Goal: Check status: Check status

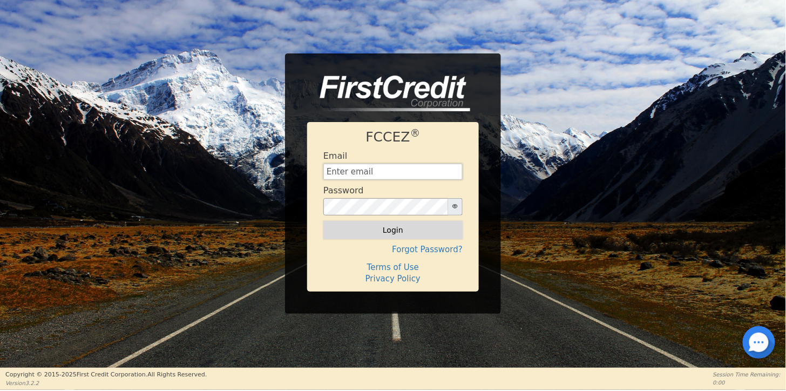
type input "[EMAIL_ADDRESS][DOMAIN_NAME]"
click at [389, 236] on button "Login" at bounding box center [392, 230] width 139 height 18
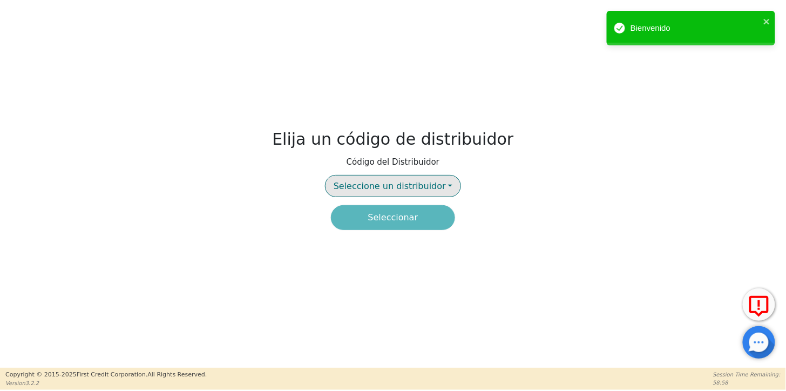
click at [412, 185] on span "Seleccione un distribuidor" at bounding box center [390, 186] width 112 height 10
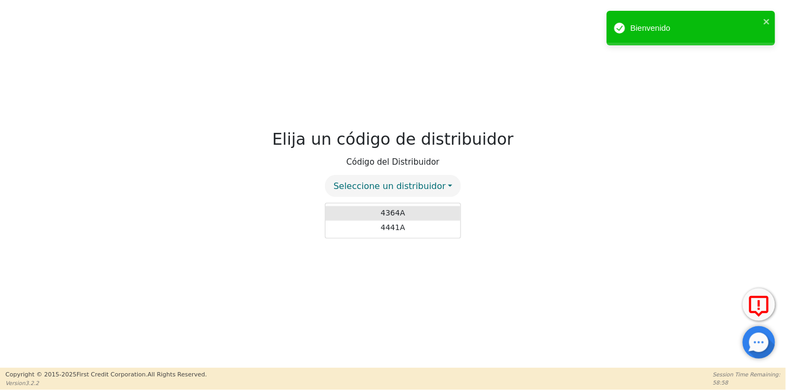
click at [409, 215] on link "4364A" at bounding box center [392, 213] width 135 height 15
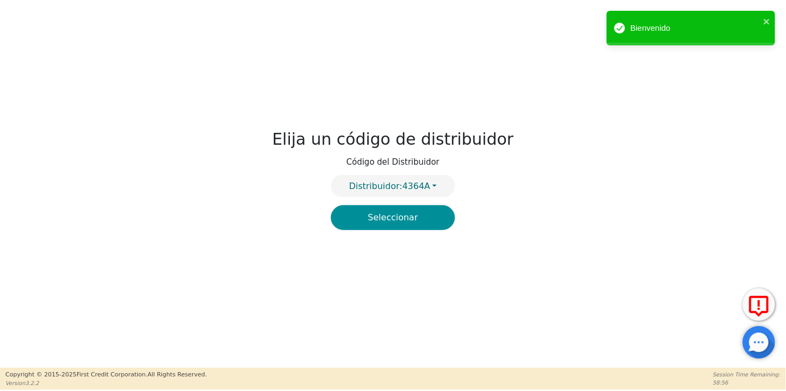
click at [392, 218] on button "Seleccionar" at bounding box center [393, 217] width 124 height 25
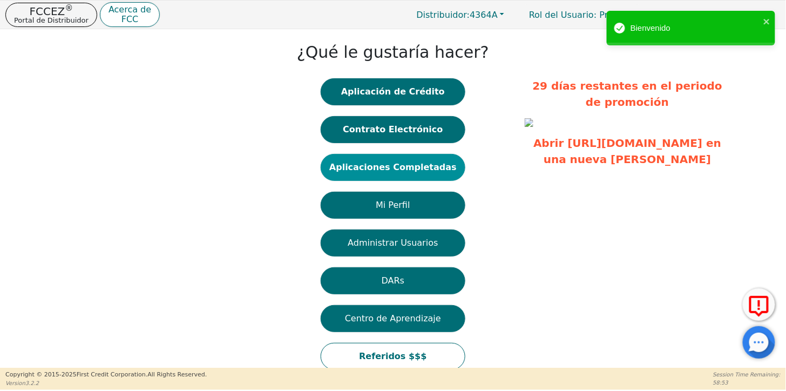
click at [376, 169] on button "Aplicaciones Completadas" at bounding box center [393, 167] width 145 height 27
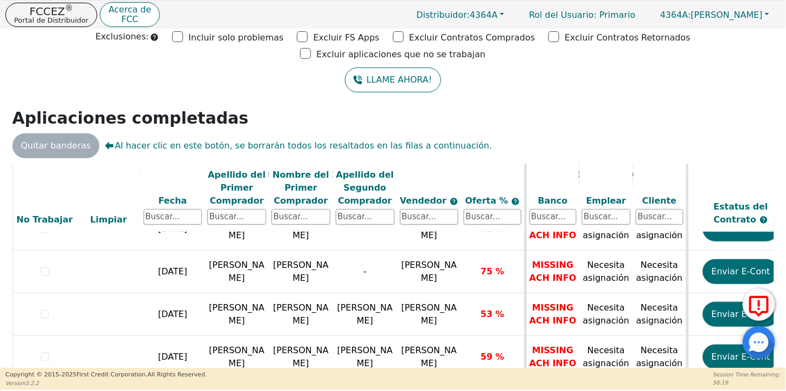
scroll to position [173, 0]
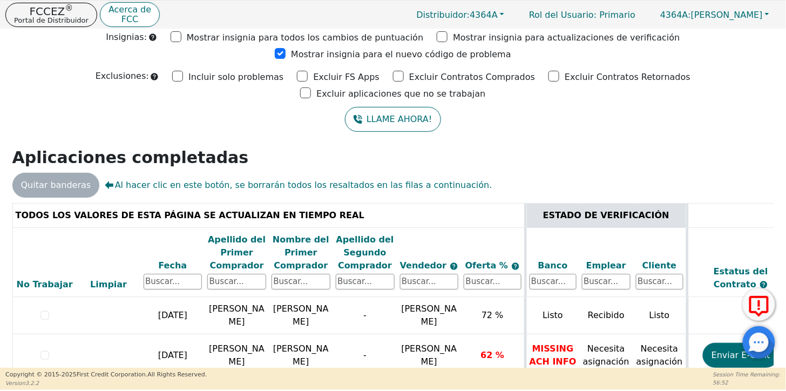
scroll to position [76, 0]
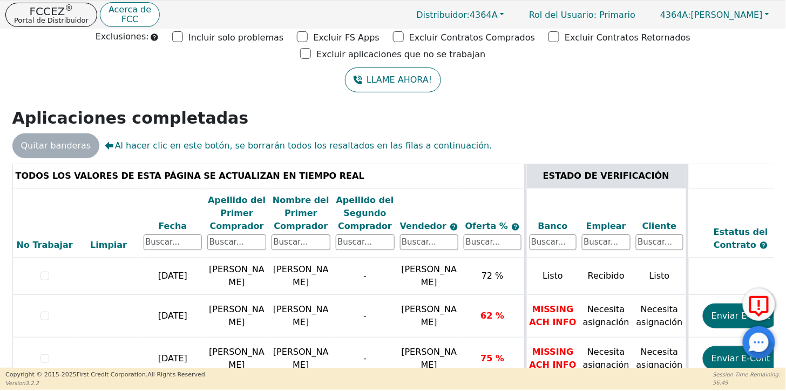
drag, startPoint x: 767, startPoint y: 233, endPoint x: 772, endPoint y: 247, distance: 14.7
click at [772, 247] on div "TODOS LOS VALORES DE ESTA PÁGINA SE ACTUALIZAN EN TIEMPO REAL ESTADO DE VERIFIC…" at bounding box center [393, 282] width 770 height 237
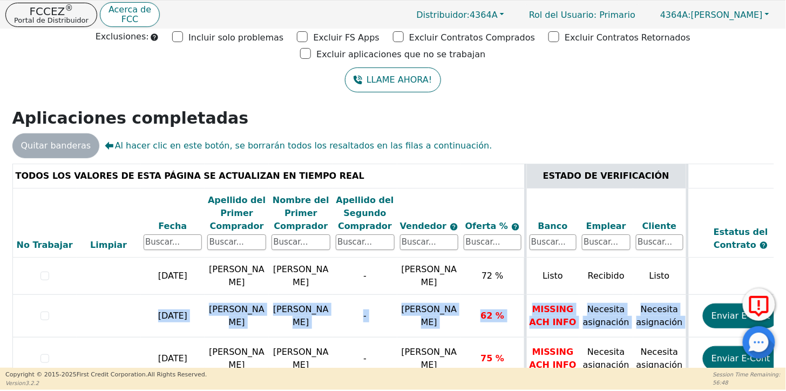
drag, startPoint x: 772, startPoint y: 241, endPoint x: 773, endPoint y: 277, distance: 35.7
click at [773, 277] on div "TODOS LOS VALORES DE ESTA PÁGINA SE ACTUALIZAN EN TIEMPO REAL ESTADO DE VERIFIC…" at bounding box center [393, 282] width 770 height 237
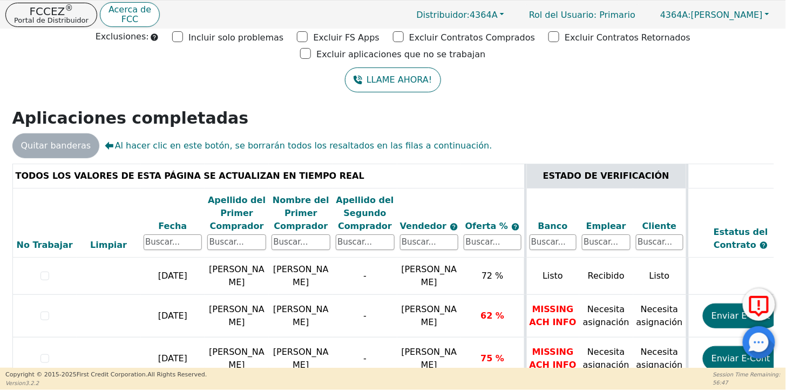
drag, startPoint x: 773, startPoint y: 277, endPoint x: 757, endPoint y: 104, distance: 173.5
click at [757, 133] on div "Quitar banderas Al hacer clic en este botón, se borrarán todos los resaltados e…" at bounding box center [393, 145] width 770 height 25
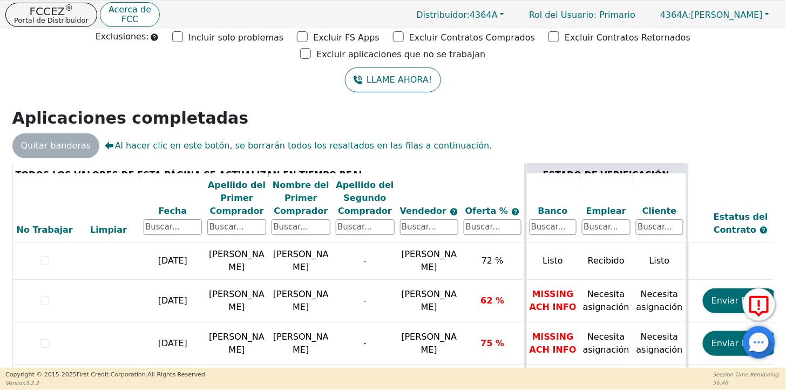
scroll to position [173, 0]
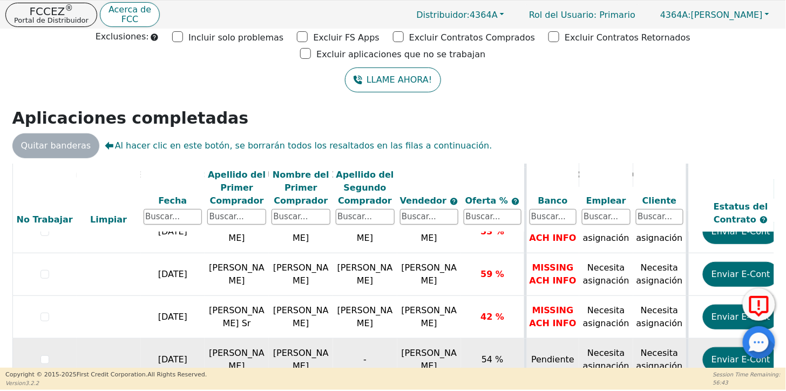
click at [245, 338] on td "[PERSON_NAME]" at bounding box center [237, 359] width 64 height 43
drag, startPoint x: 171, startPoint y: 324, endPoint x: 204, endPoint y: 321, distance: 33.1
click at [171, 338] on td "[DATE]" at bounding box center [173, 359] width 64 height 43
click at [234, 338] on td "[PERSON_NAME]" at bounding box center [237, 359] width 64 height 43
click at [414, 348] on span "[PERSON_NAME]" at bounding box center [430, 359] width 56 height 23
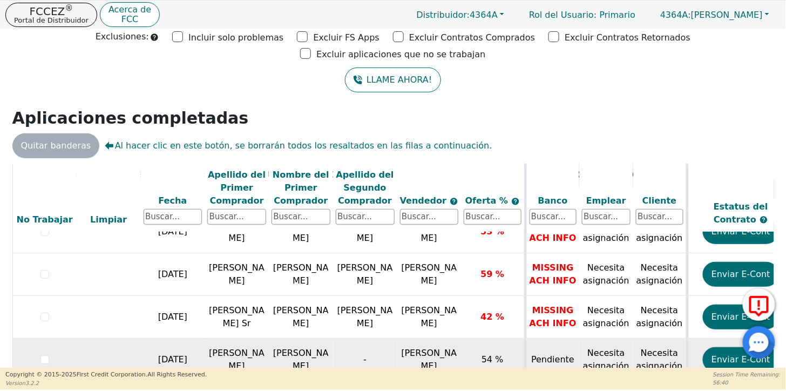
click at [493, 354] on span "54 %" at bounding box center [492, 359] width 22 height 10
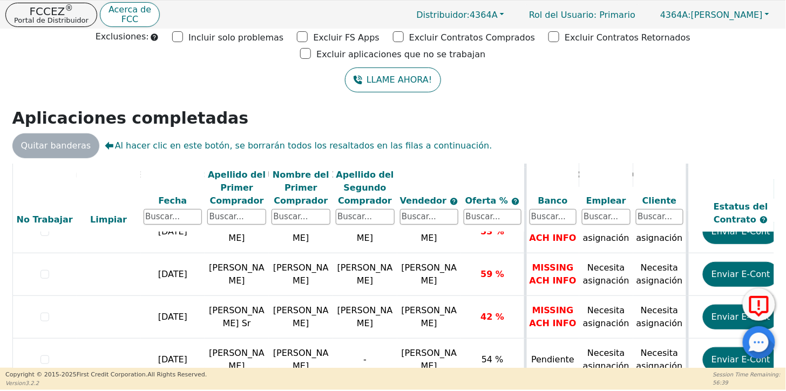
click at [483, 196] on span "Oferta %" at bounding box center [488, 201] width 46 height 10
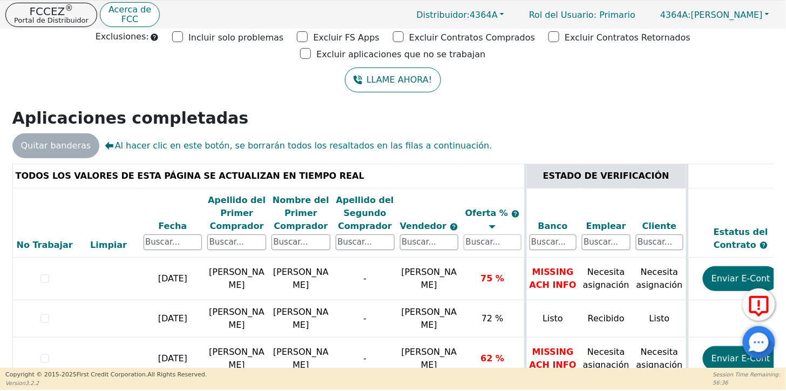
click at [478, 234] on input "text" at bounding box center [492, 242] width 57 height 16
click at [472, 188] on th "Oferta %" at bounding box center [493, 222] width 64 height 69
click at [166, 220] on div "Fecha" at bounding box center [173, 226] width 59 height 13
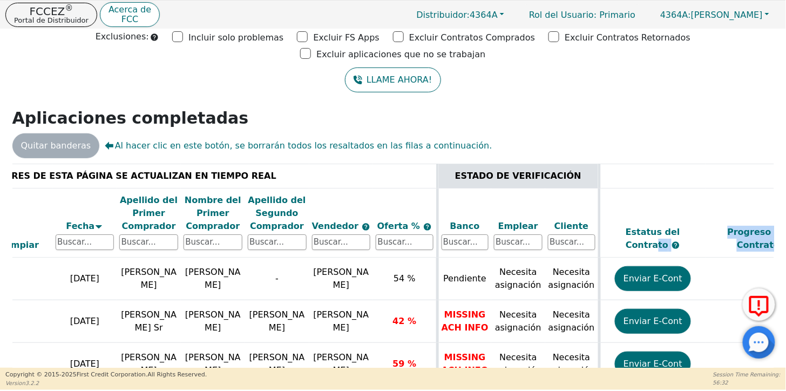
scroll to position [0, 196]
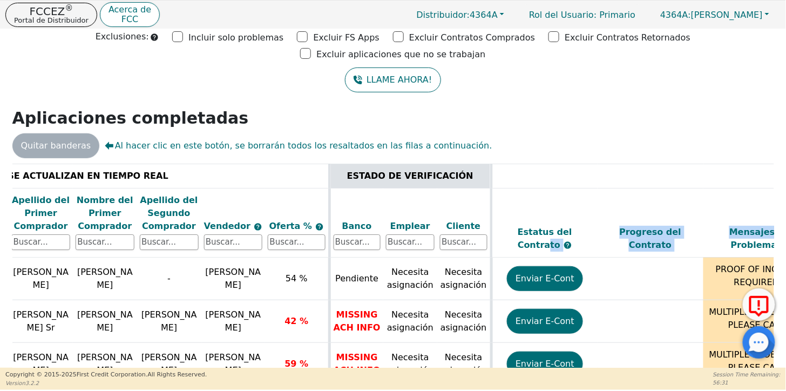
drag, startPoint x: 767, startPoint y: 163, endPoint x: 770, endPoint y: 195, distance: 31.9
click at [770, 195] on div "TODOS LOS VALORES DE ESTA PÁGINA SE ACTUALIZAN EN TIEMPO REAL ESTADO DE VERIFIC…" at bounding box center [392, 281] width 761 height 234
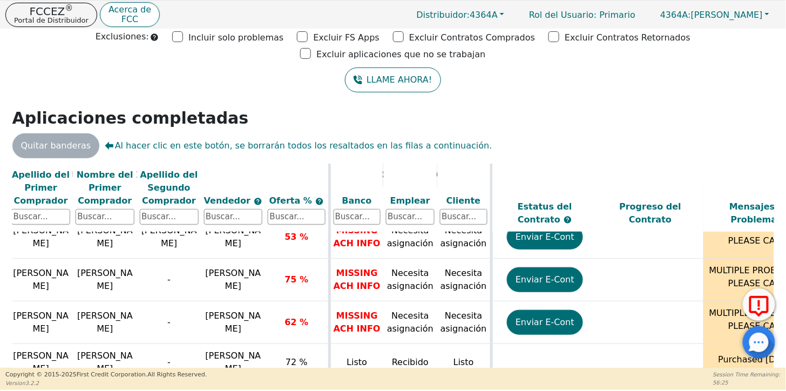
drag, startPoint x: 249, startPoint y: 359, endPoint x: 153, endPoint y: 364, distance: 95.6
click at [153, 364] on div "TODOS LOS VALORES DE ESTA PÁGINA SE ACTUALIZAN EN TIEMPO REAL ESTADO DE VERIFIC…" at bounding box center [392, 281] width 761 height 234
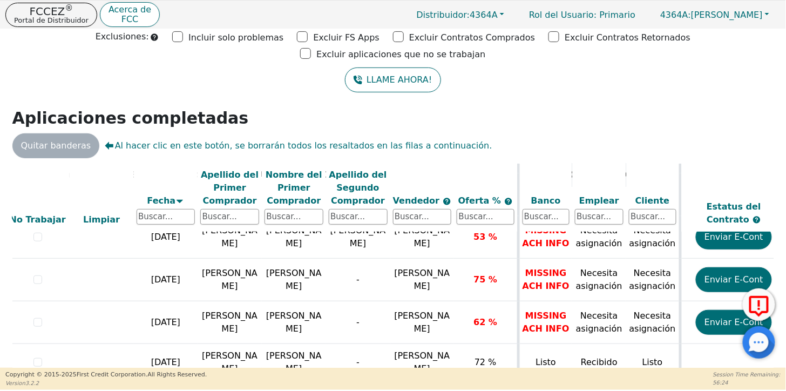
scroll to position [173, 0]
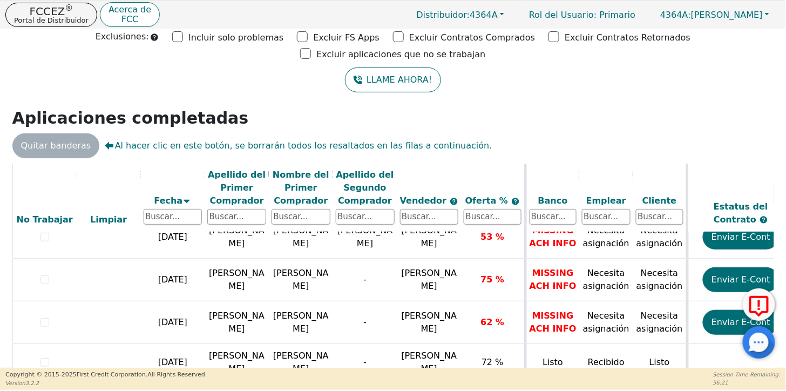
click at [183, 197] on icon at bounding box center [186, 201] width 9 height 9
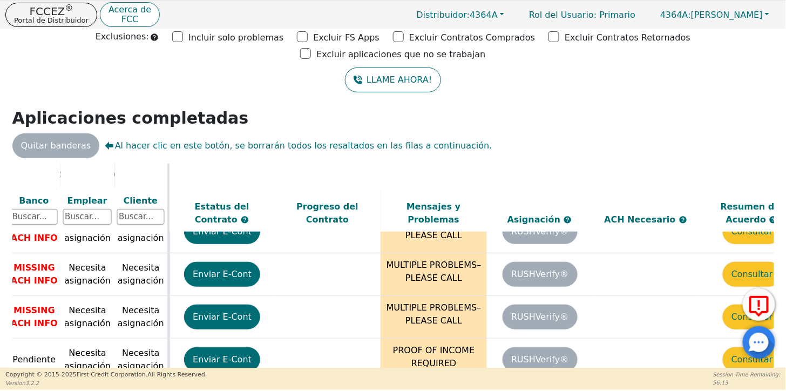
scroll to position [173, 556]
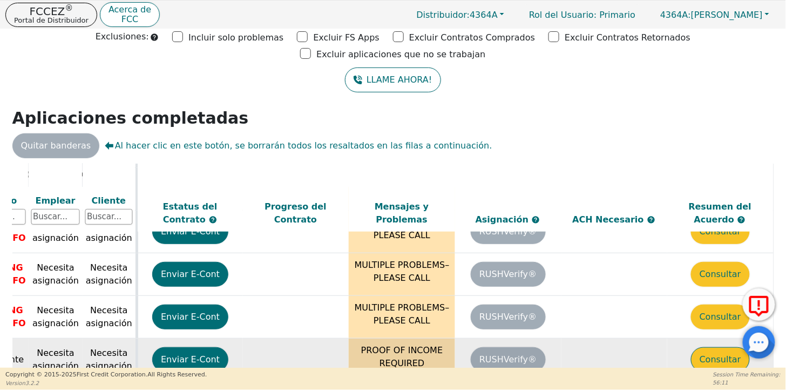
click at [710, 347] on button "Consultar" at bounding box center [720, 359] width 59 height 25
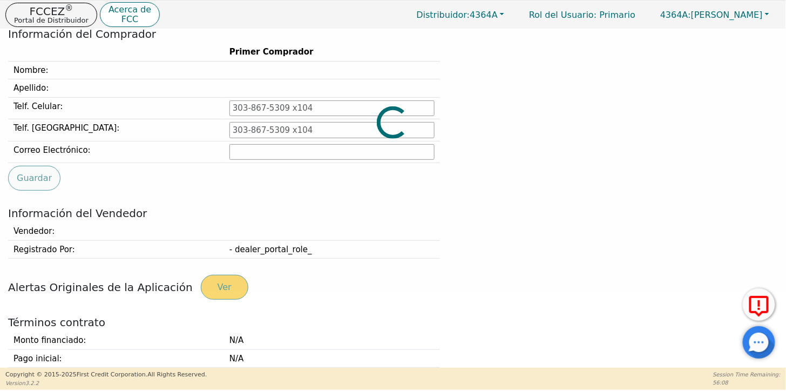
type input "516-987-8225"
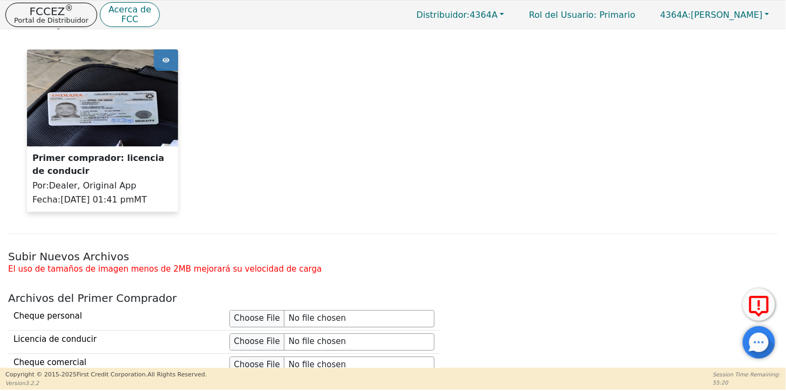
scroll to position [765, 0]
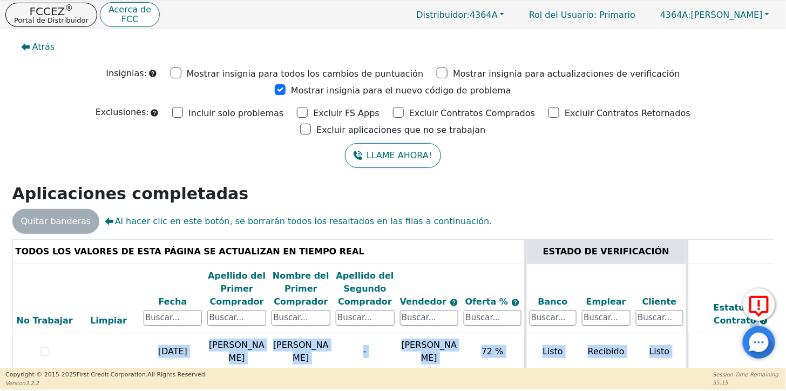
drag, startPoint x: 771, startPoint y: 245, endPoint x: 778, endPoint y: 355, distance: 110.4
click at [778, 355] on div "Atrás Insignias: Mostrar insignia para todos los cambios de puntuación Mostrar …" at bounding box center [393, 198] width 786 height 338
click at [727, 143] on div "LLAME AHORA!" at bounding box center [393, 155] width 770 height 25
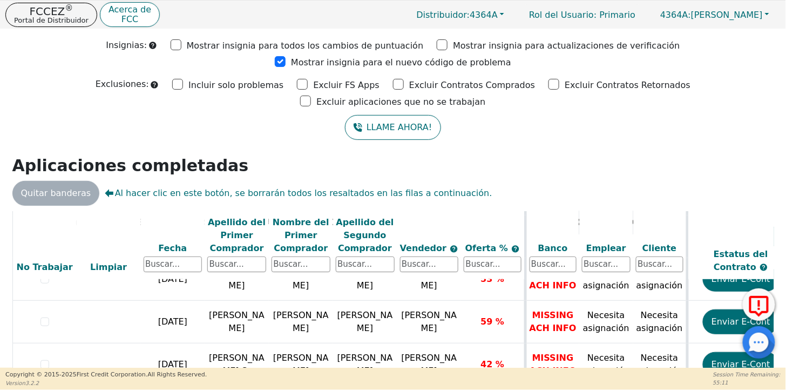
scroll to position [76, 0]
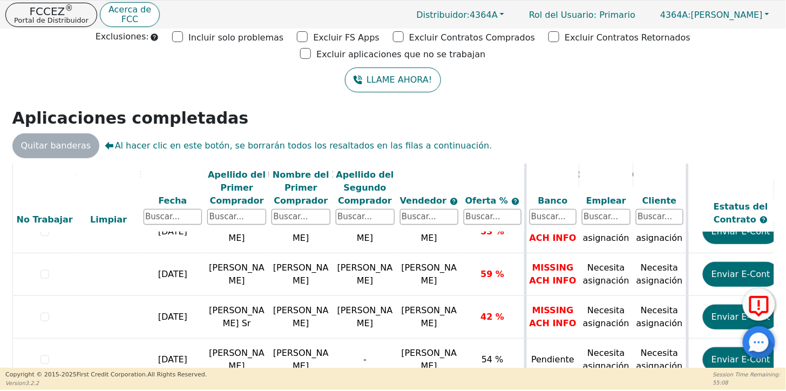
drag, startPoint x: 349, startPoint y: 365, endPoint x: 450, endPoint y: 367, distance: 101.5
click at [450, 367] on div "TODOS LOS VALORES DE ESTA PÁGINA SE ACTUALIZAN EN TIEMPO REAL ESTADO DE VERIFIC…" at bounding box center [393, 282] width 770 height 237
drag, startPoint x: 425, startPoint y: 361, endPoint x: 493, endPoint y: 367, distance: 68.3
click at [493, 367] on div "TODOS LOS VALORES DE ESTA PÁGINA SE ACTUALIZAN EN TIEMPO REAL ESTADO DE VERIFIC…" at bounding box center [393, 282] width 770 height 237
drag, startPoint x: 433, startPoint y: 364, endPoint x: 498, endPoint y: 366, distance: 65.3
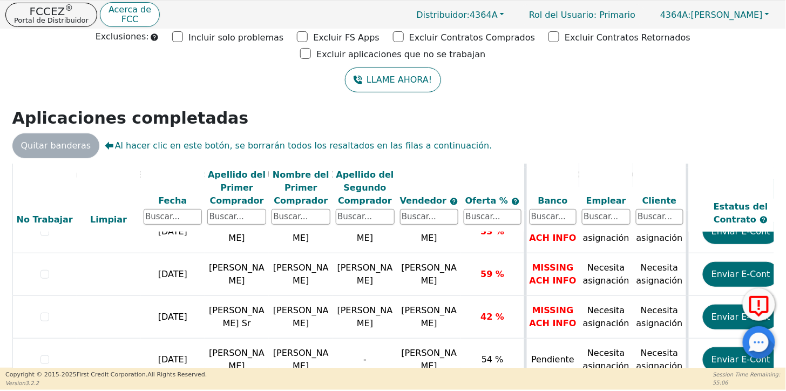
click at [498, 366] on div "TODOS LOS VALORES DE ESTA PÁGINA SE ACTUALIZAN EN TIEMPO REAL ESTADO DE VERIFIC…" at bounding box center [393, 282] width 770 height 237
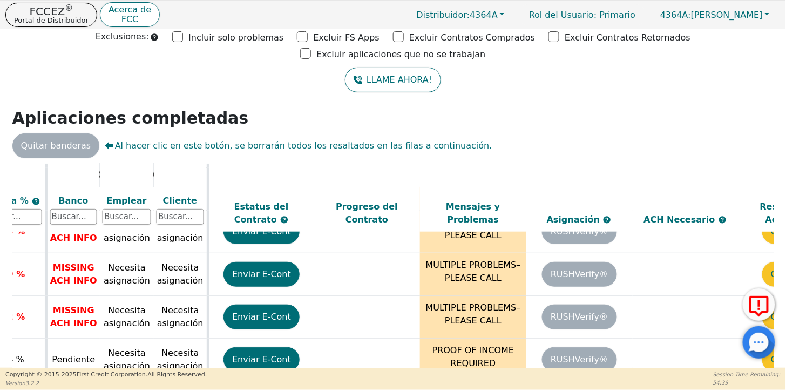
scroll to position [173, 556]
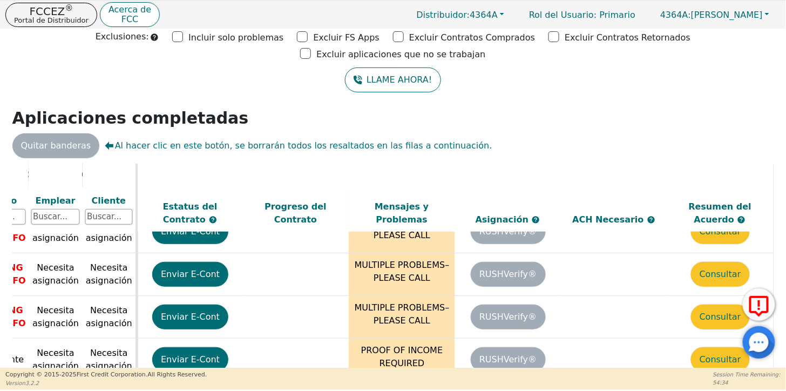
drag, startPoint x: 373, startPoint y: 364, endPoint x: 351, endPoint y: 360, distance: 23.1
click at [351, 360] on div "TODOS LOS VALORES DE ESTA PÁGINA SE ACTUALIZAN EN TIEMPO REAL ESTADO DE VERIFIC…" at bounding box center [392, 281] width 761 height 234
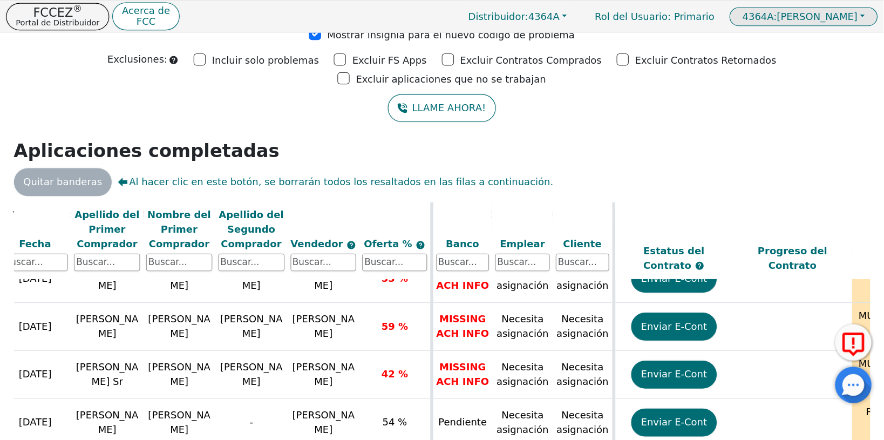
scroll to position [144, 141]
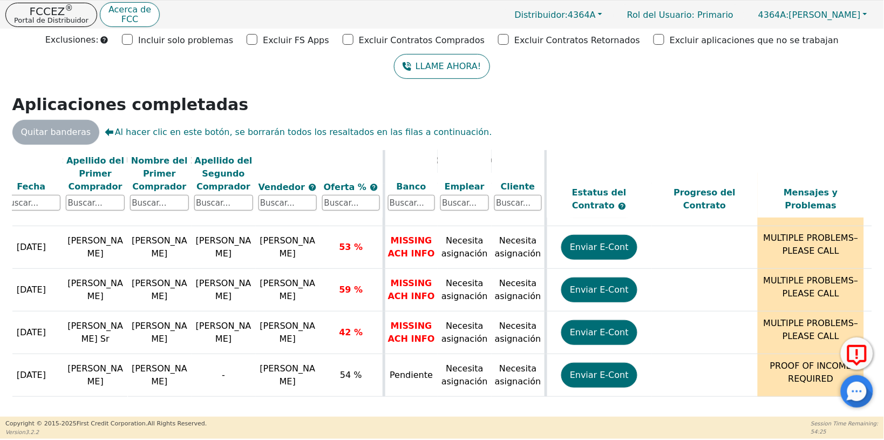
drag, startPoint x: 759, startPoint y: 11, endPoint x: 502, endPoint y: 111, distance: 275.4
click at [502, 111] on h2 "Aplicaciones completadas" at bounding box center [442, 104] width 860 height 19
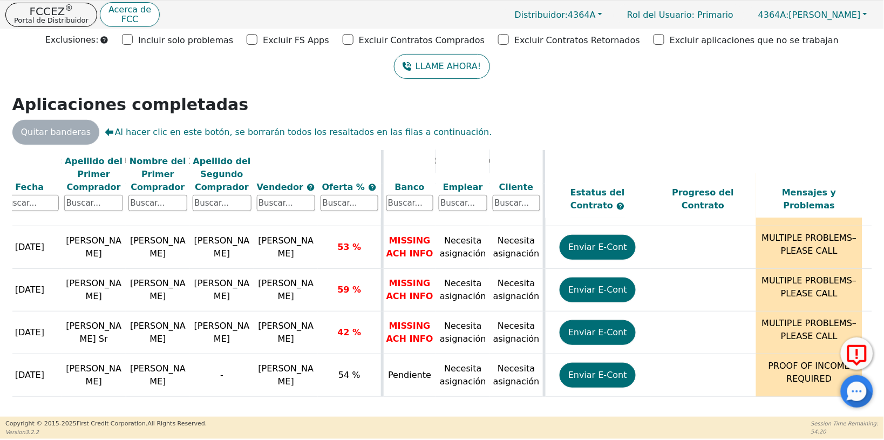
scroll to position [144, 139]
